Goal: Navigation & Orientation: Understand site structure

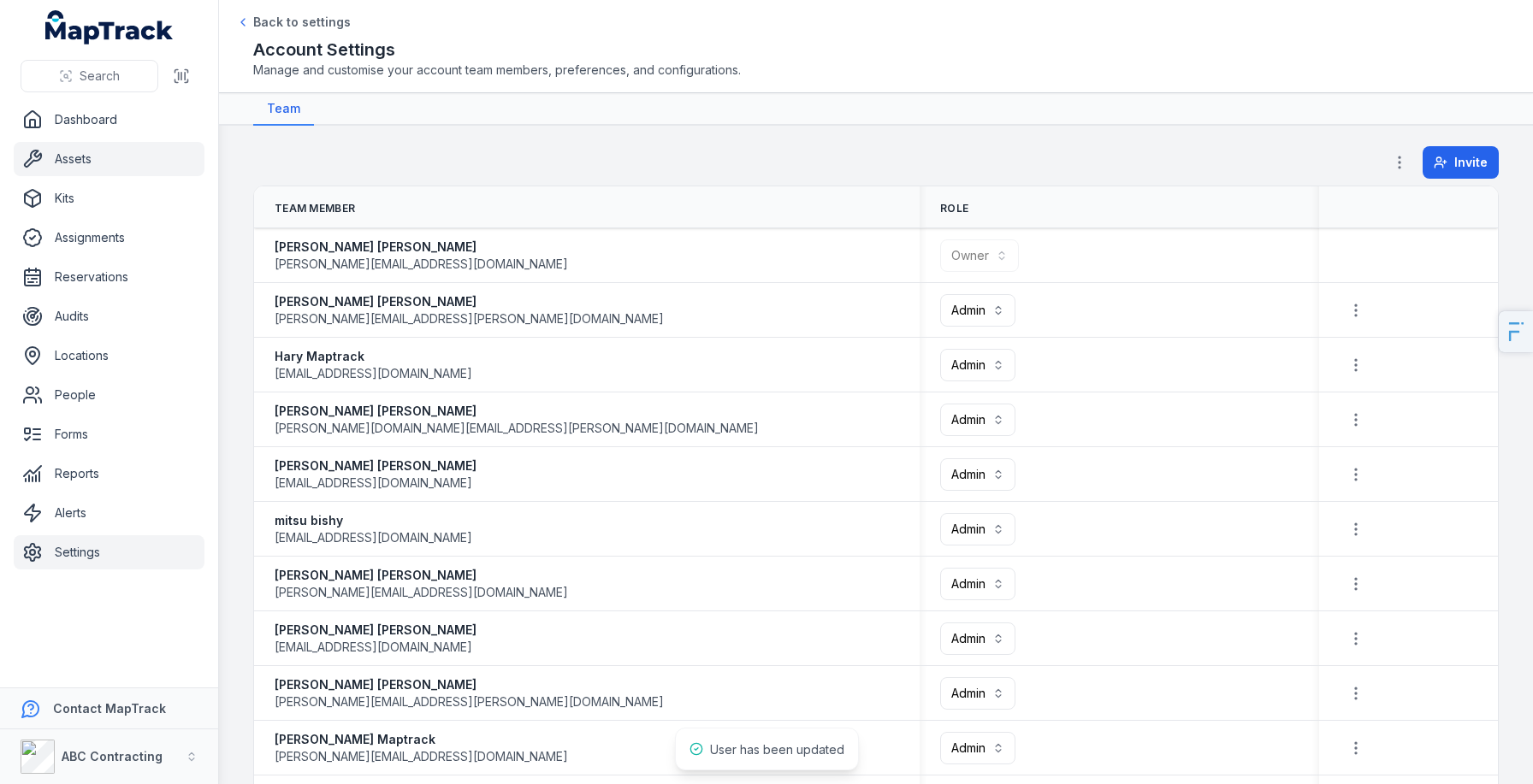
scroll to position [326, 0]
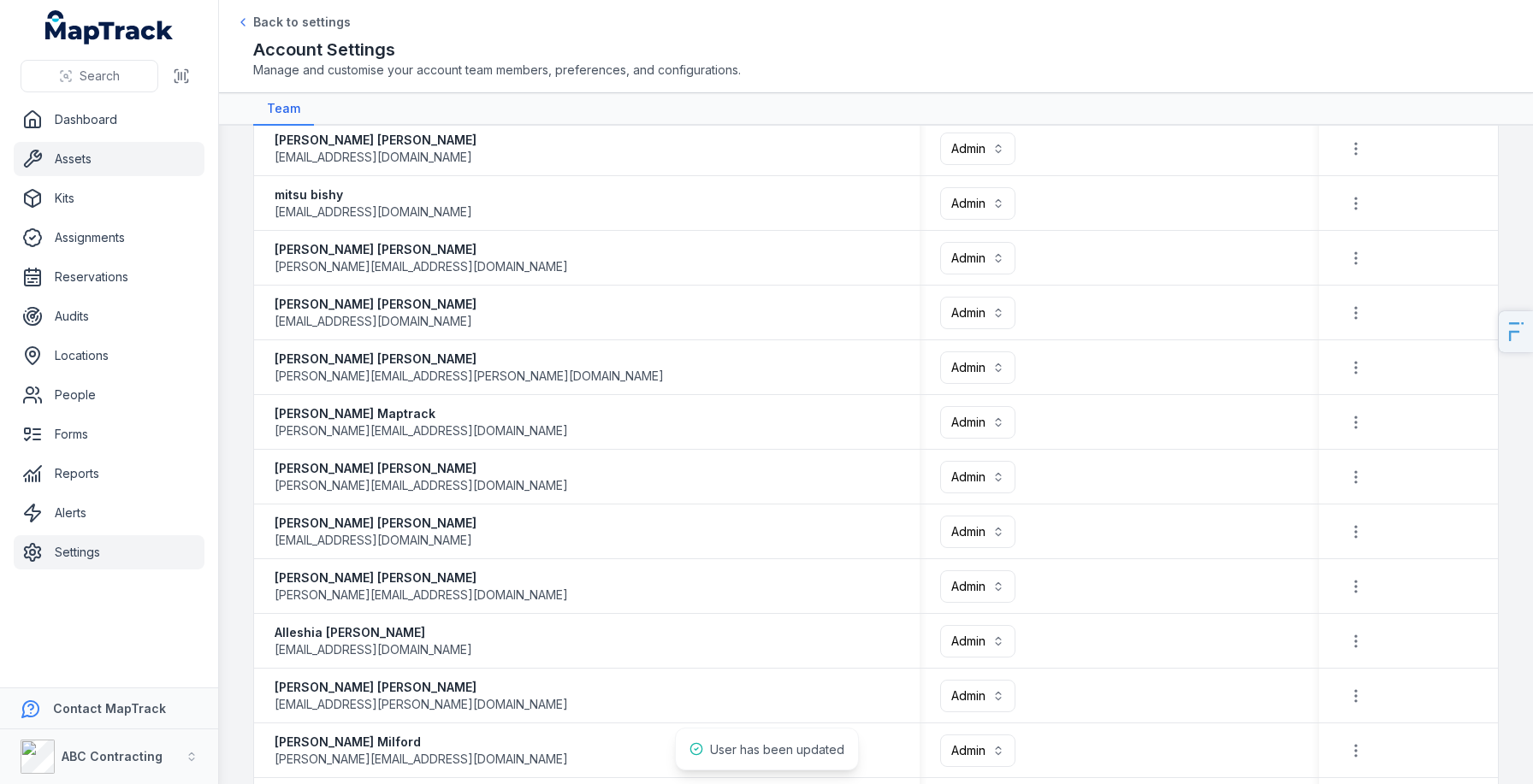
click at [108, 150] on link "Assets" at bounding box center [109, 159] width 191 height 34
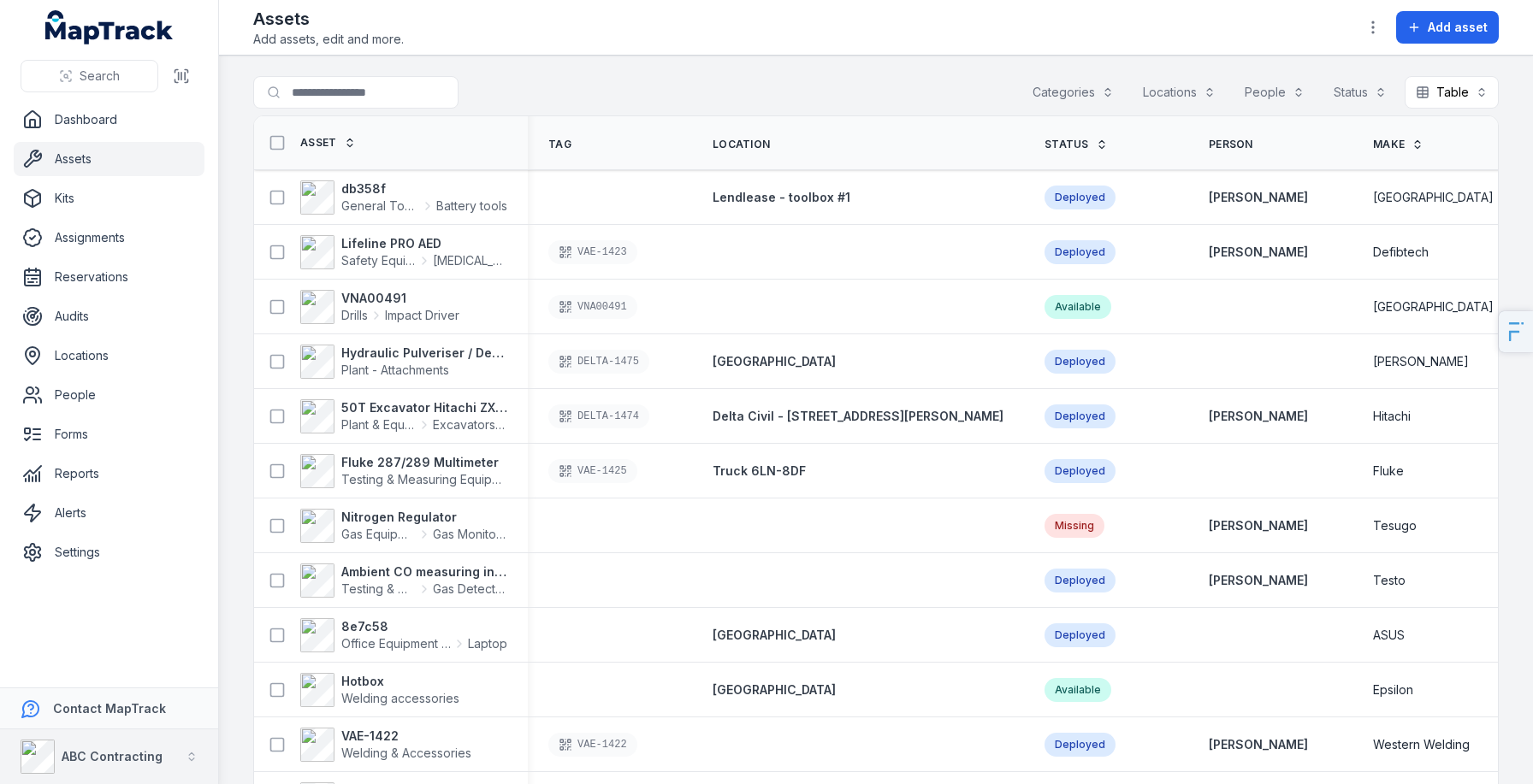
click at [92, 771] on div "ABC Contracting" at bounding box center [91, 757] width 142 height 34
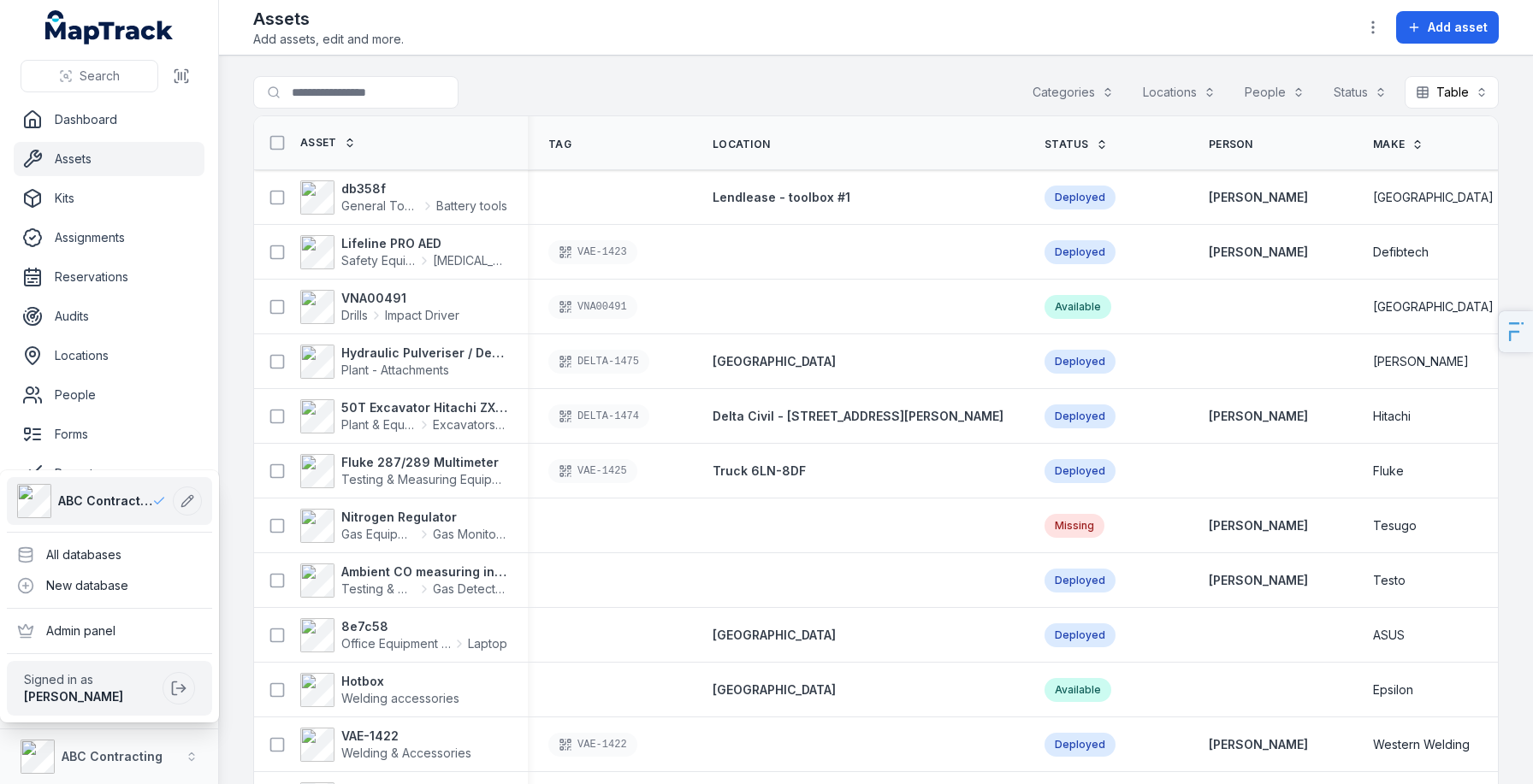
click at [710, 53] on div "Search Dashboard Assets Kits Assignments Reservations Audits Locations People F…" at bounding box center [766, 392] width 1533 height 784
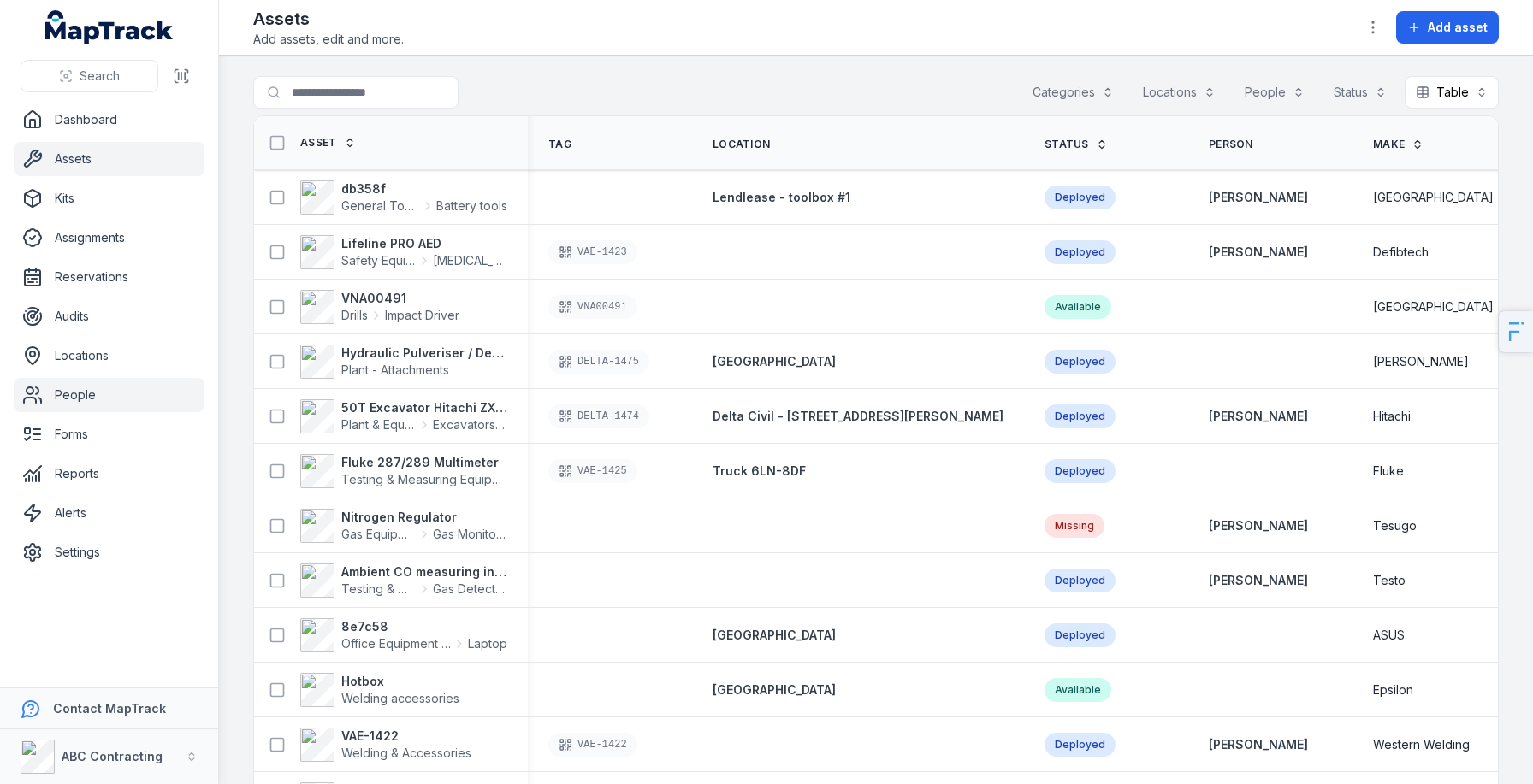
click at [125, 392] on link "People" at bounding box center [109, 394] width 191 height 34
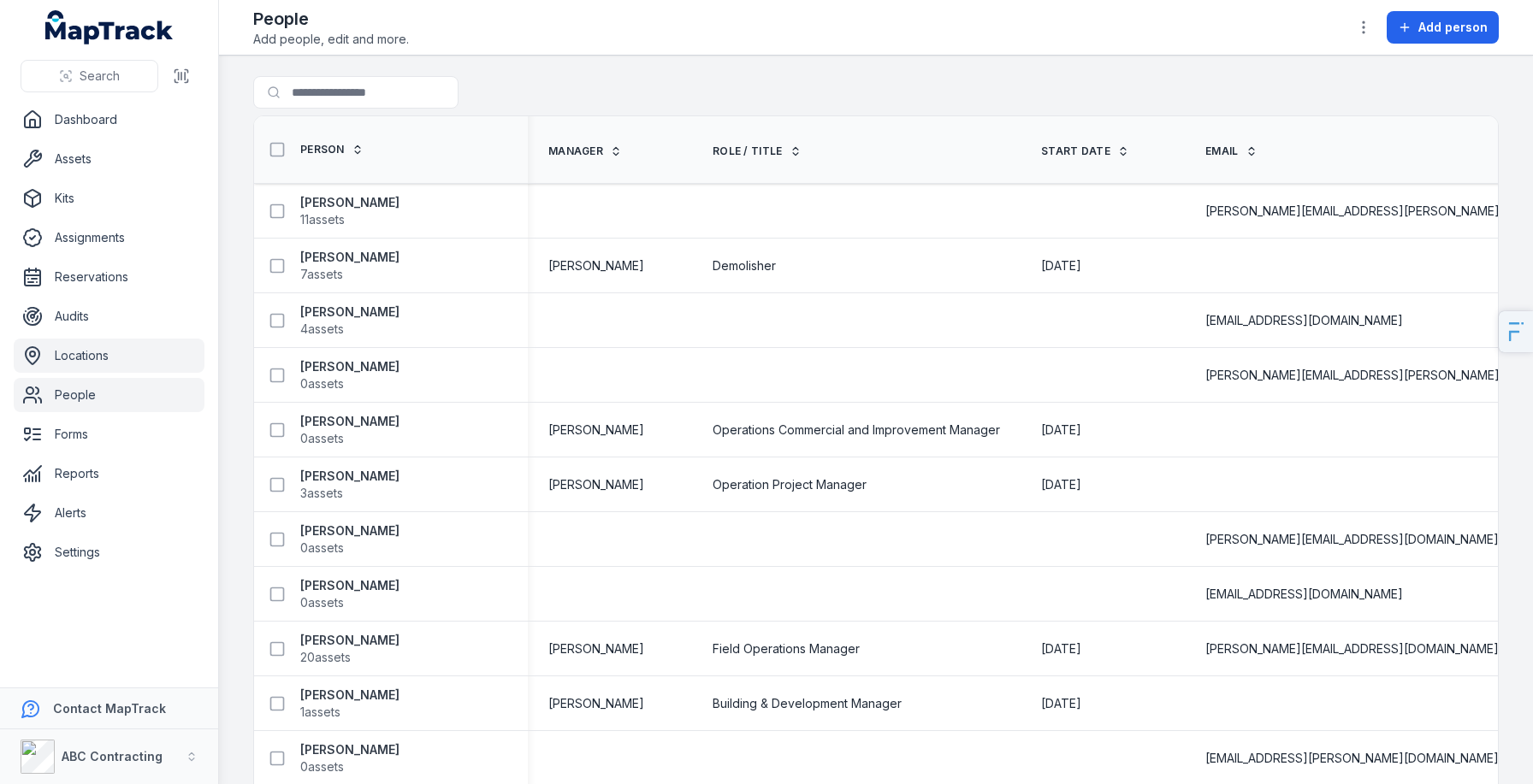
click at [99, 358] on link "Locations" at bounding box center [109, 356] width 191 height 34
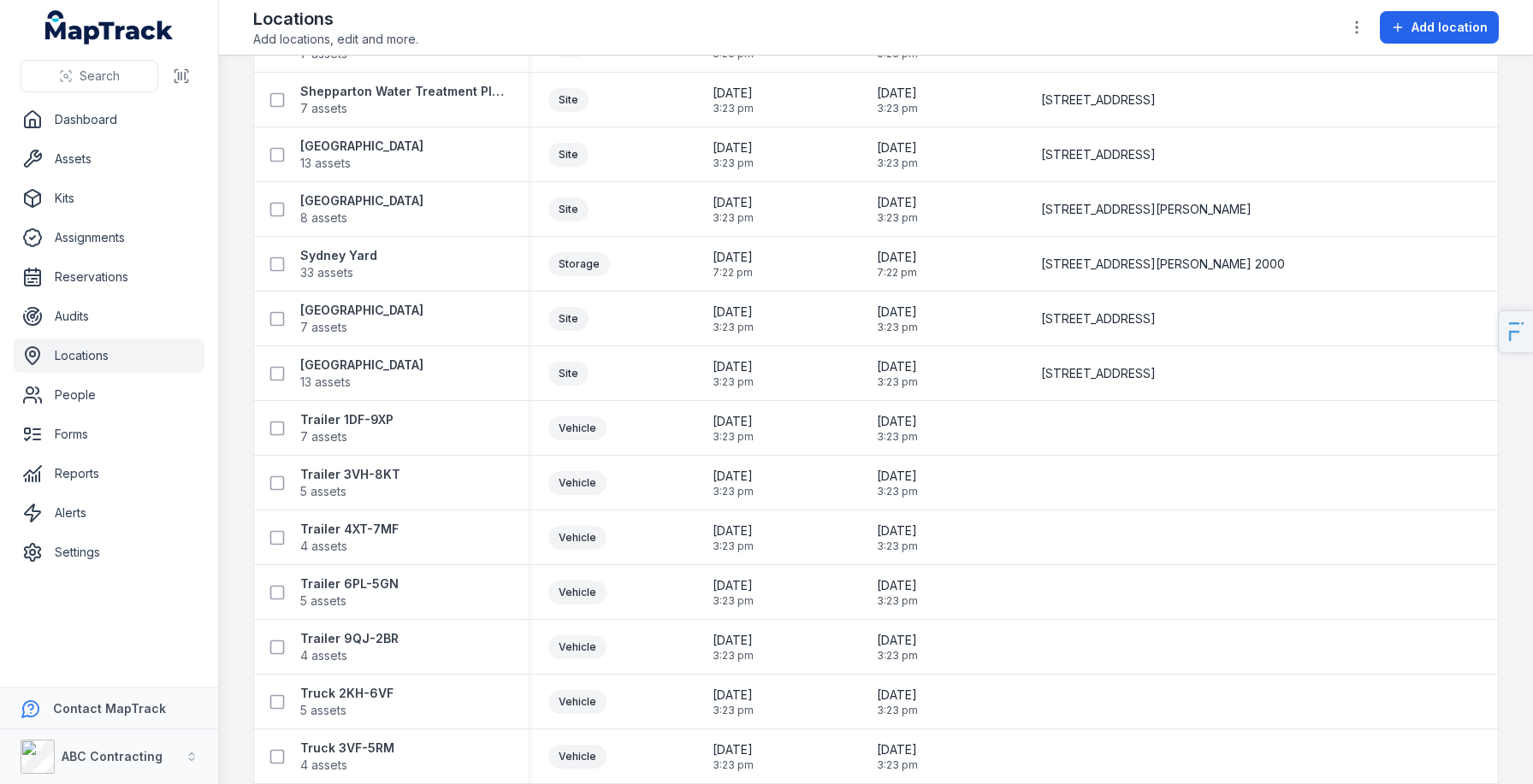
scroll to position [1881, 0]
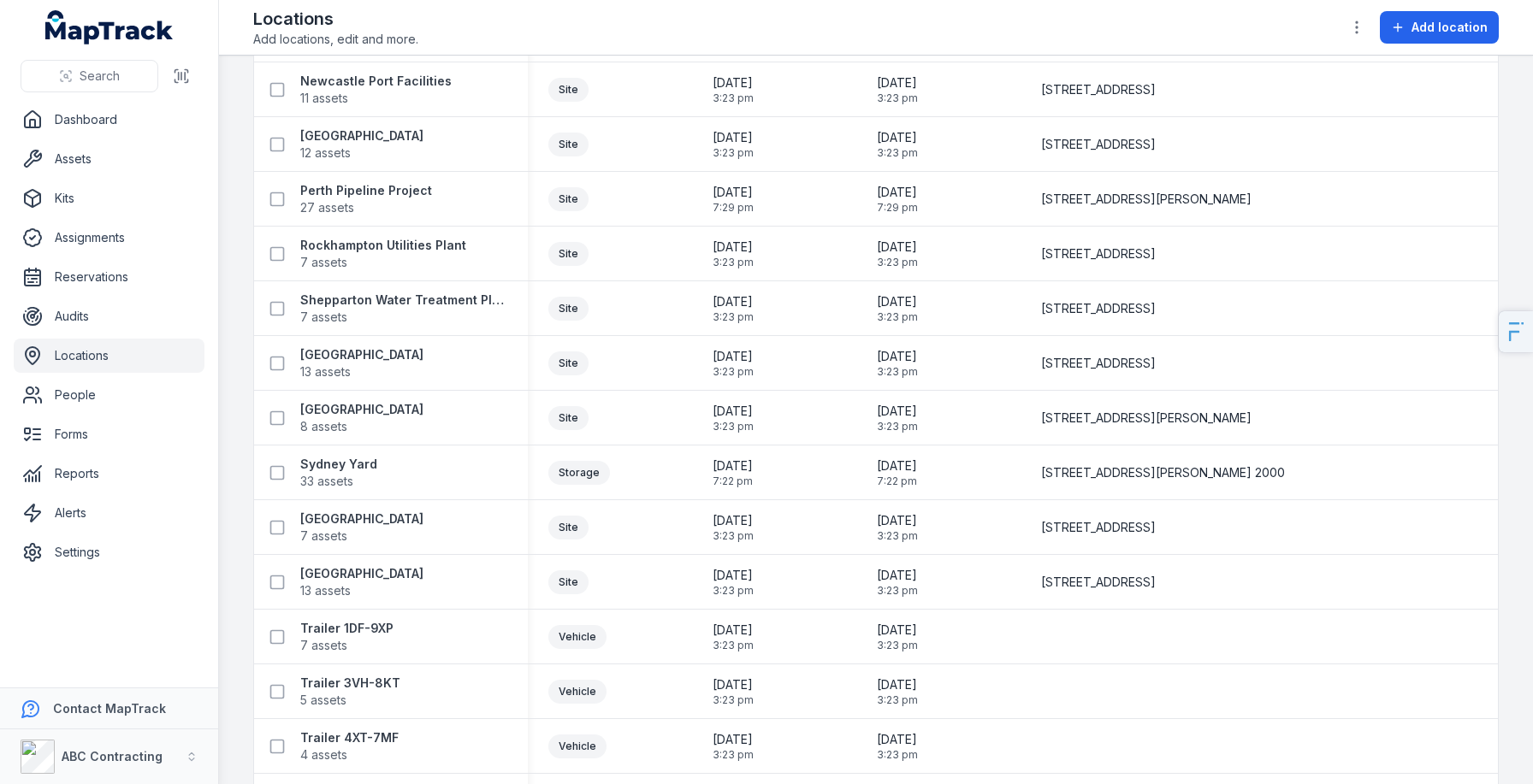
click at [941, 54] on header "Toggle Navigation Locations Add locations, edit and more. Add location" at bounding box center [875, 27] width 1313 height 55
